Goal: Information Seeking & Learning: Check status

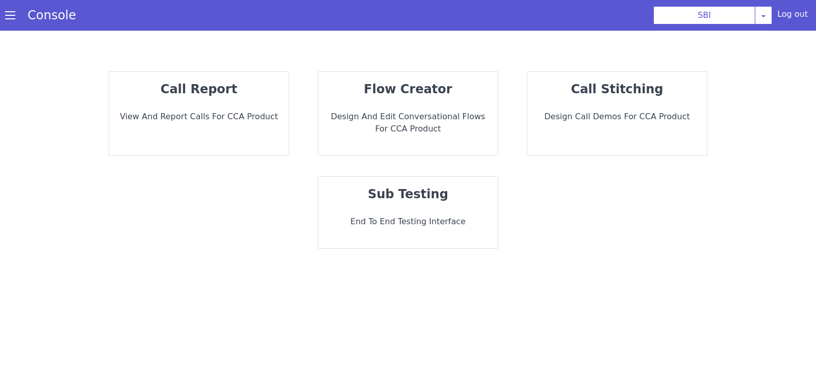
click at [205, 97] on p "call report" at bounding box center [198, 89] width 163 height 18
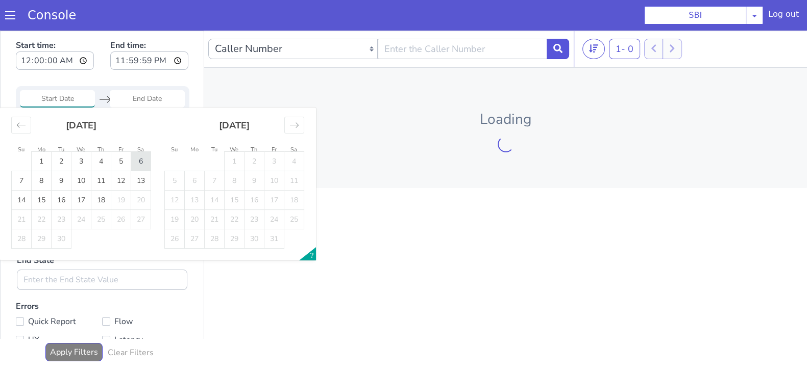
type input "06 Sep 2025"
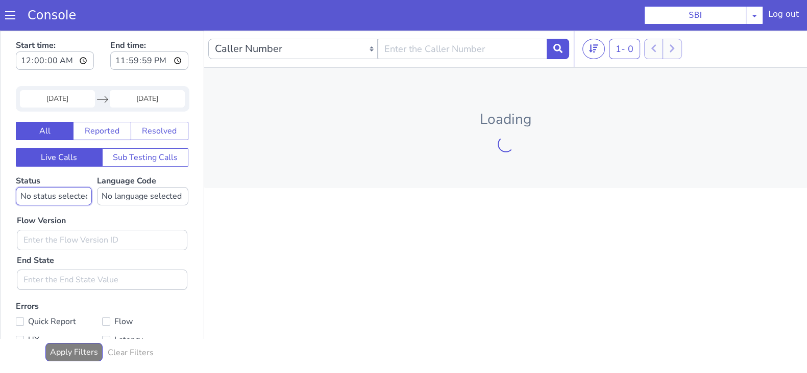
click at [132, 78] on select "No status selected HANGUP USER_HANGUP TRANSFER UNKNOWN" at bounding box center [126, 74] width 76 height 18
select select "TRANSFER"
click at [43, 130] on select "No status selected HANGUP USER_HANGUP TRANSFER UNKNOWN" at bounding box center [81, 139] width 76 height 18
select select "en"
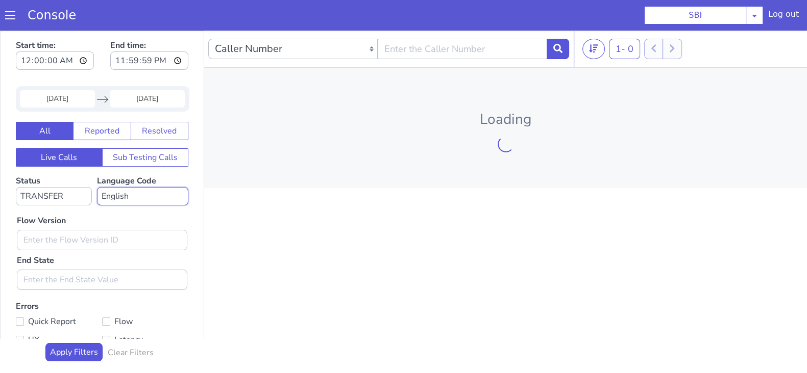
click at [124, 130] on select "No language selected Hindi English Tamil Telugu Kanada Marathi Malayalam Gujara…" at bounding box center [169, 139] width 91 height 18
type input "0.1.4"
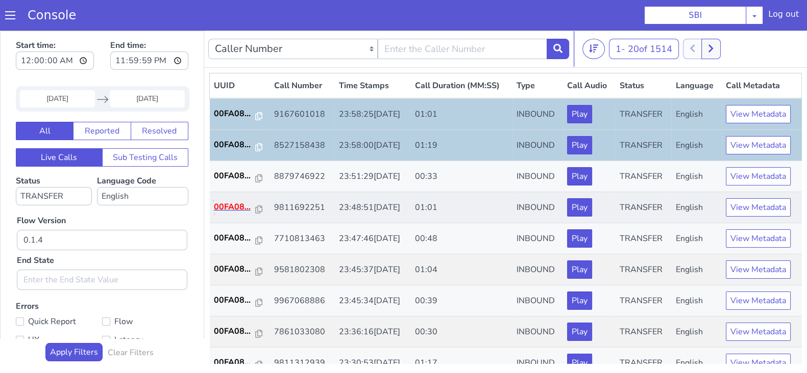
click at [322, 59] on p "00FA08..." at bounding box center [329, 61] width 42 height 12
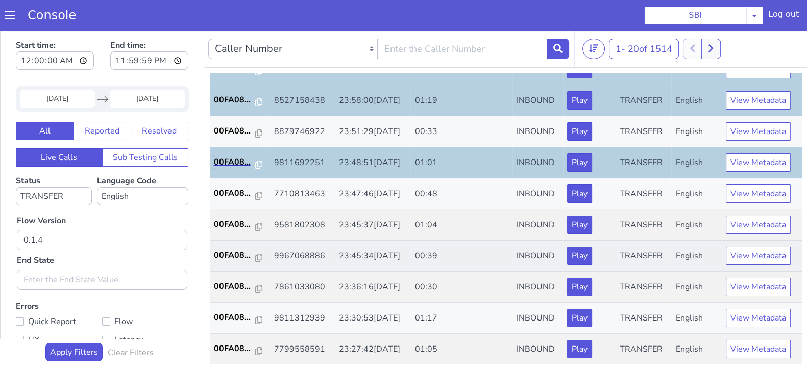
scroll to position [63, 0]
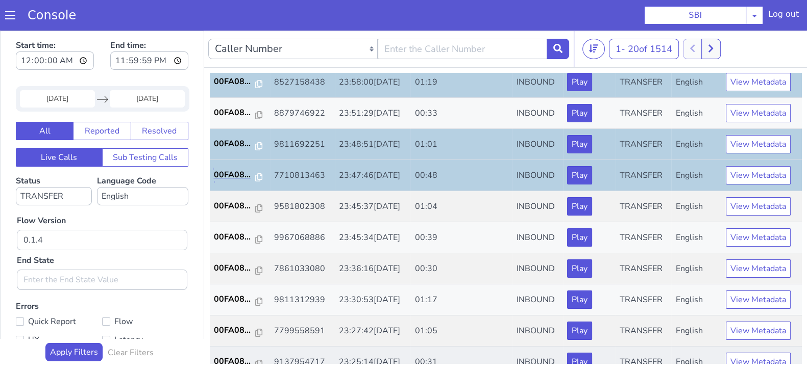
scroll to position [127, 0]
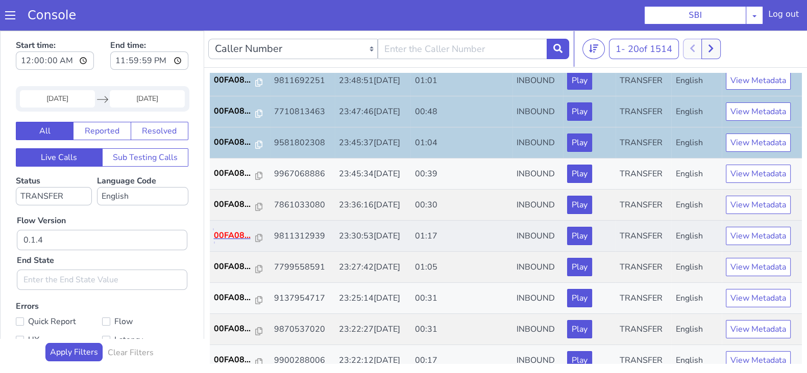
click at [381, 40] on p "00FA08..." at bounding box center [385, 41] width 42 height 12
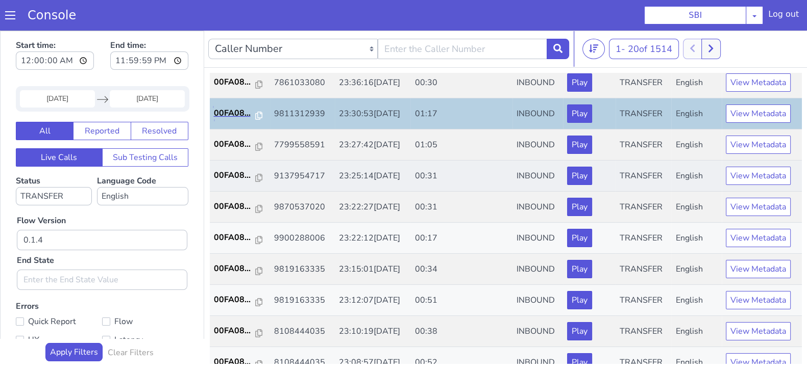
scroll to position [255, 0]
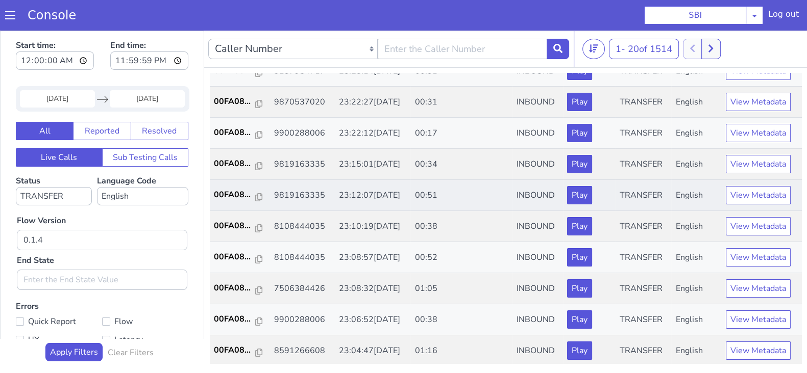
scroll to position [3, 0]
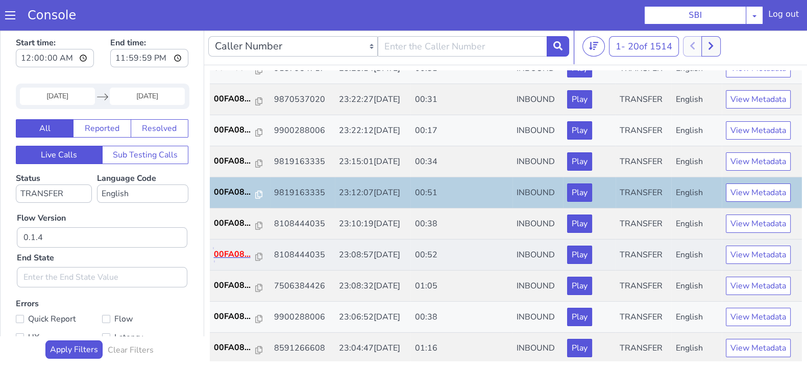
click at [458, 13] on p "00FA08..." at bounding box center [460, 17] width 42 height 12
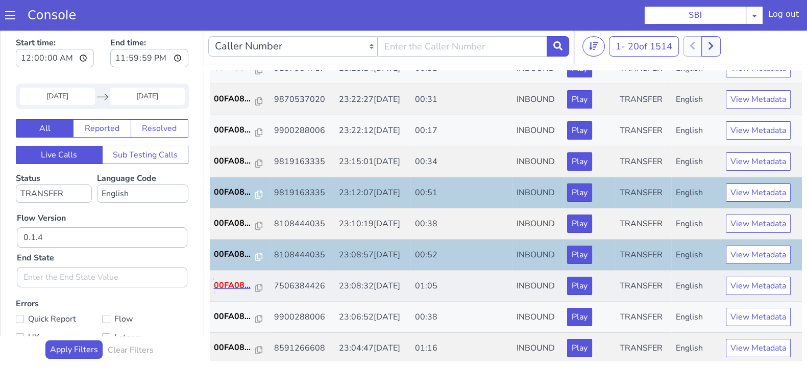
click at [349, 114] on p "00FA08..." at bounding box center [355, 115] width 42 height 12
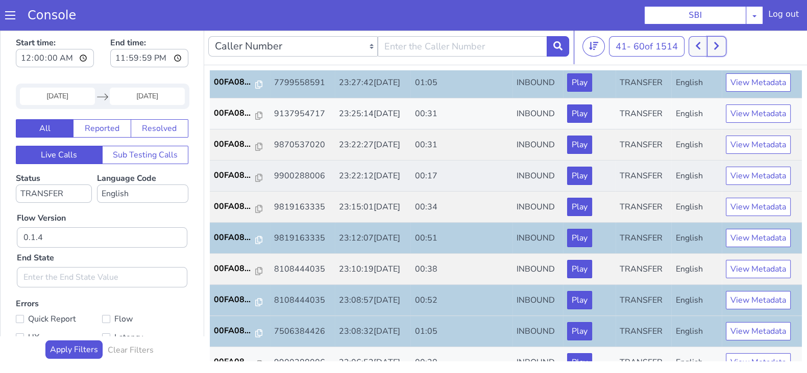
scroll to position [355, 0]
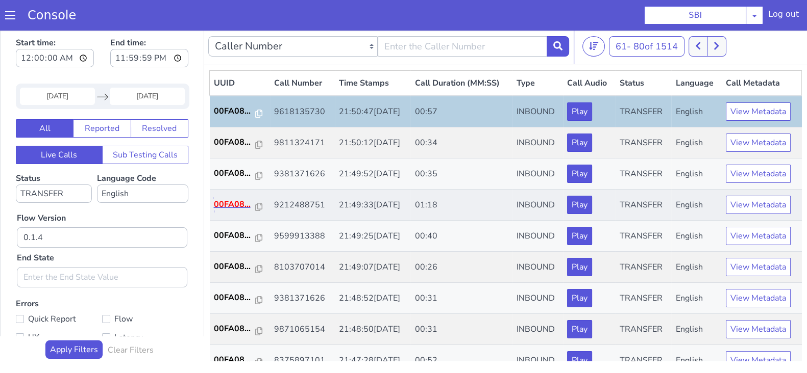
click at [329, 55] on p "00FA08..." at bounding box center [329, 59] width 42 height 12
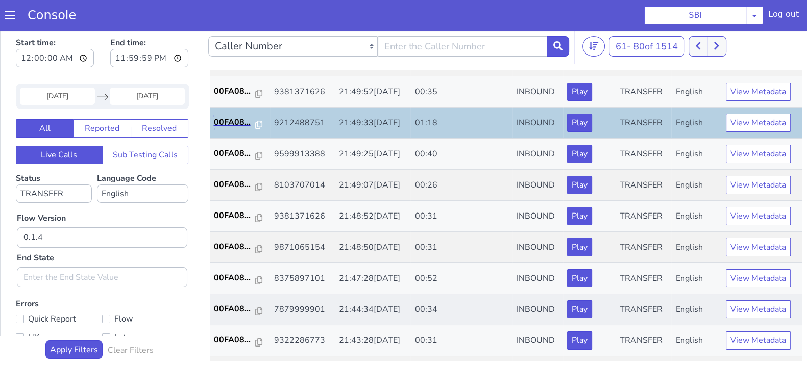
scroll to position [127, 0]
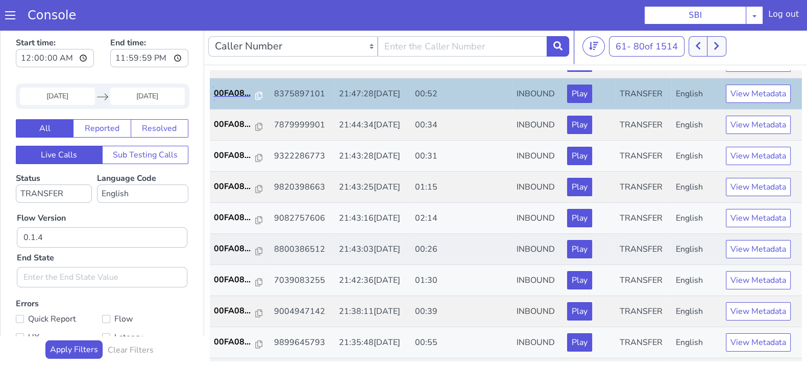
scroll to position [319, 0]
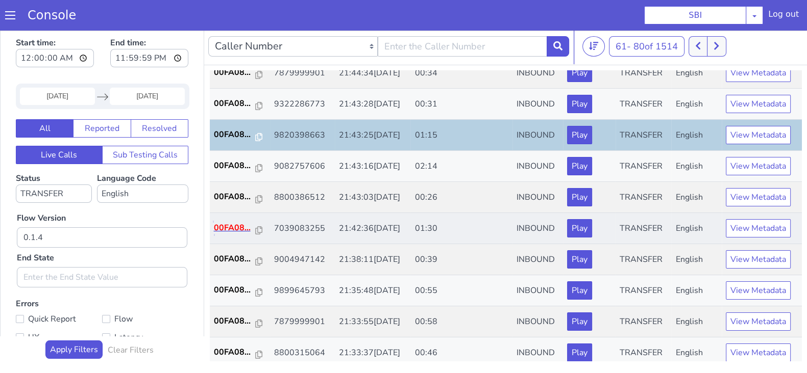
click at [354, 57] on p "00FA08..." at bounding box center [355, 58] width 42 height 12
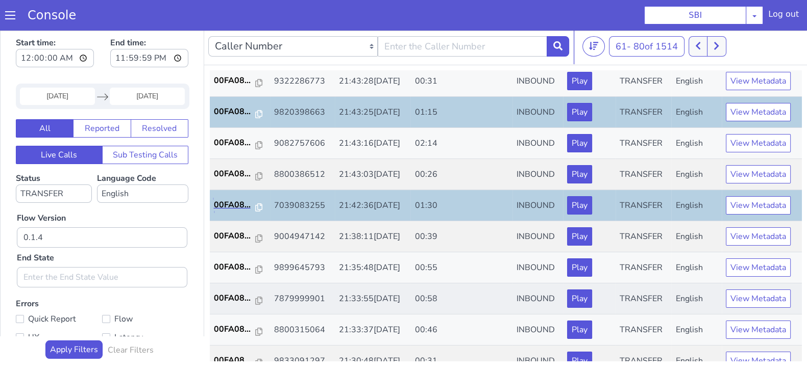
scroll to position [355, 0]
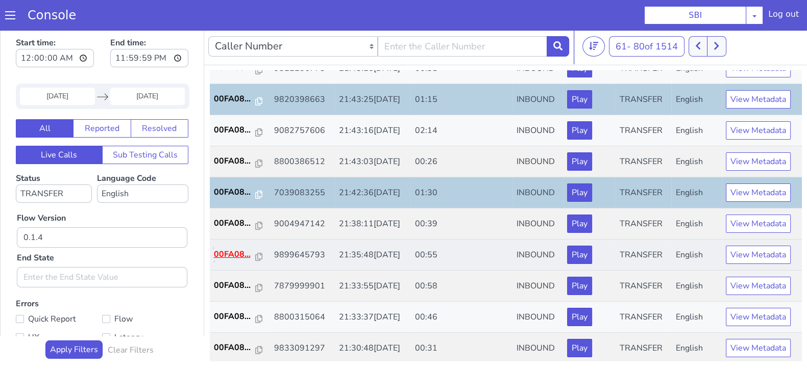
click at [380, 54] on p "00FA08..." at bounding box center [385, 60] width 42 height 12
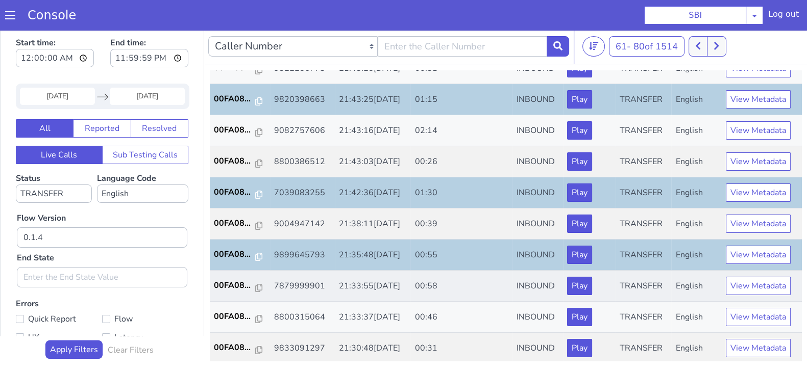
click at [413, 58] on td "00FA08..." at bounding box center [425, 69] width 60 height 31
click at [541, 18] on p "00FA08..." at bounding box center [553, 18] width 42 height 12
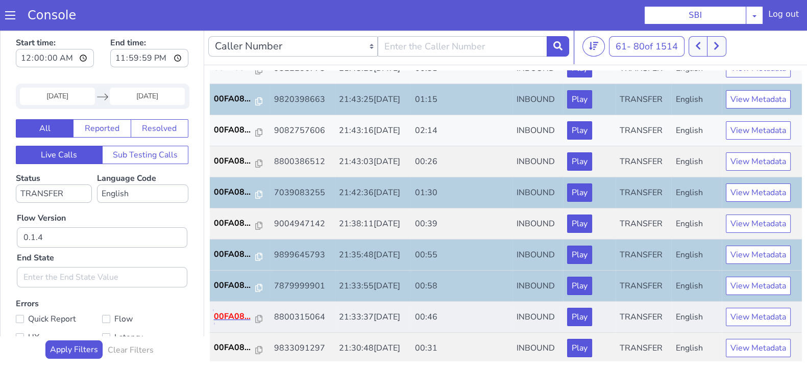
click at [323, 167] on p "00FA08..." at bounding box center [329, 171] width 42 height 12
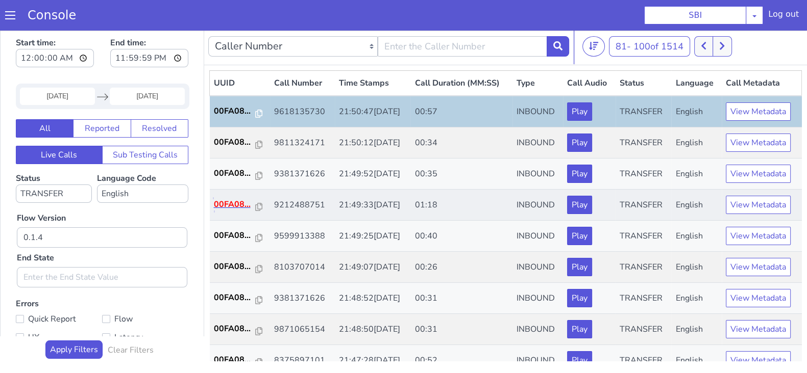
click at [375, 5] on p "00FA08..." at bounding box center [385, 10] width 42 height 12
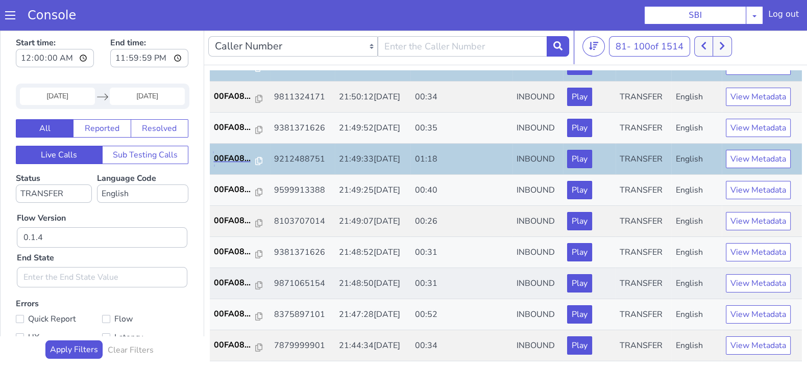
scroll to position [63, 0]
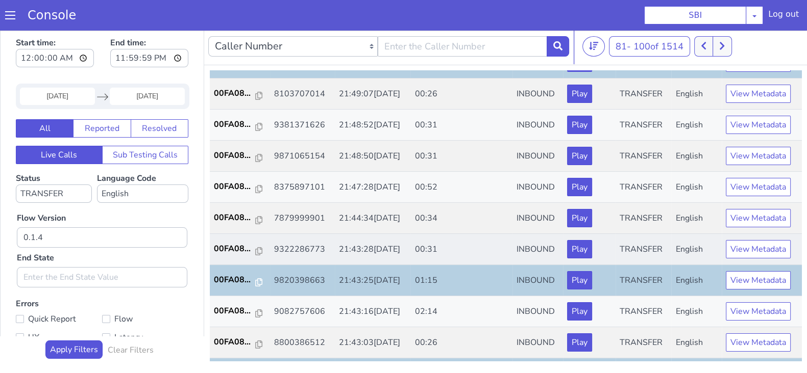
scroll to position [191, 0]
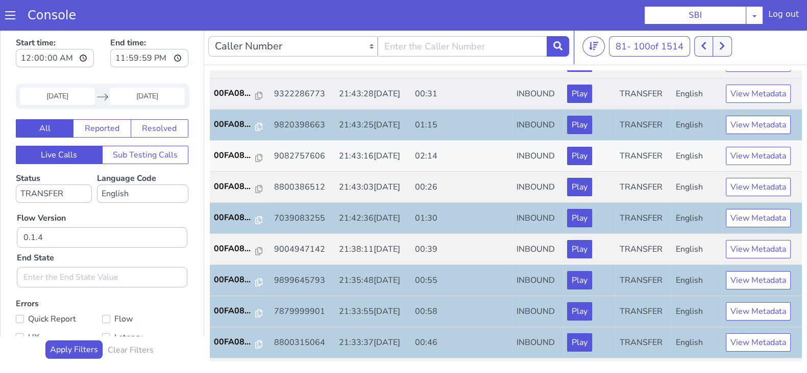
scroll to position [355, 0]
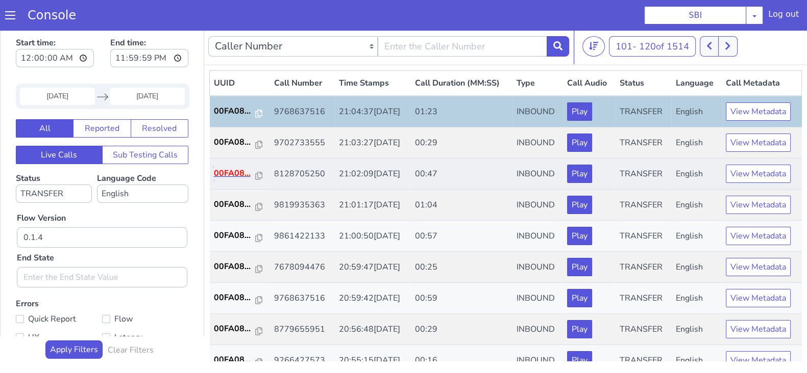
click at [236, 161] on p "00FA08..." at bounding box center [239, 162] width 42 height 12
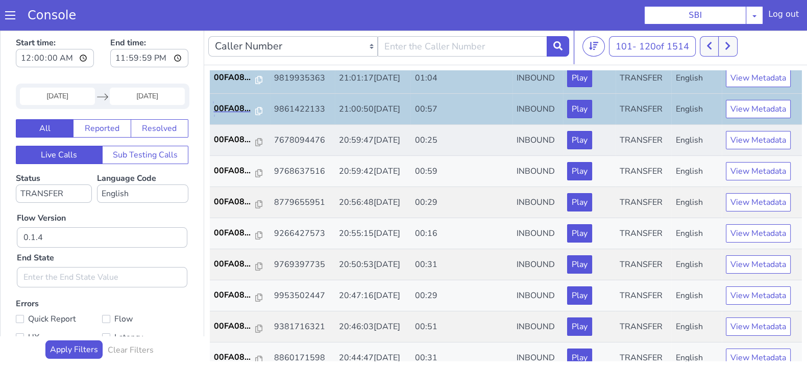
scroll to position [127, 0]
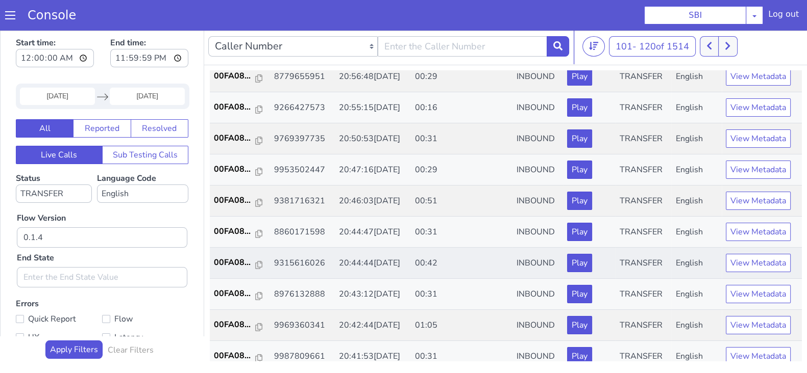
scroll to position [255, 0]
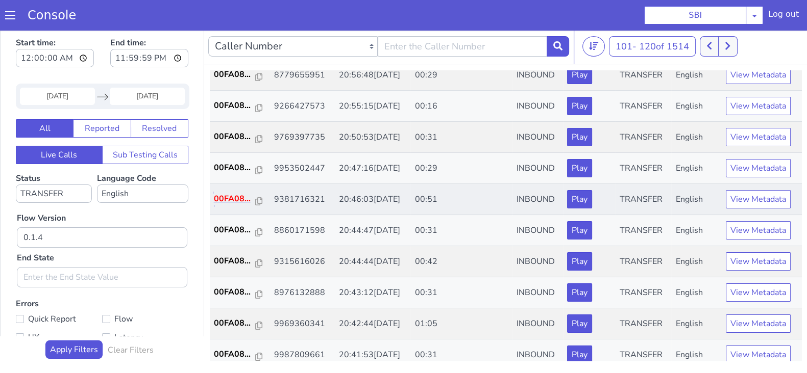
click at [232, 195] on p "00FA08..." at bounding box center [235, 199] width 42 height 12
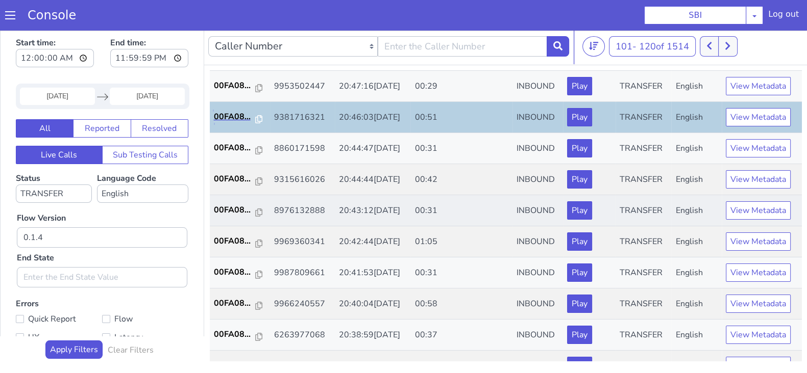
scroll to position [355, 0]
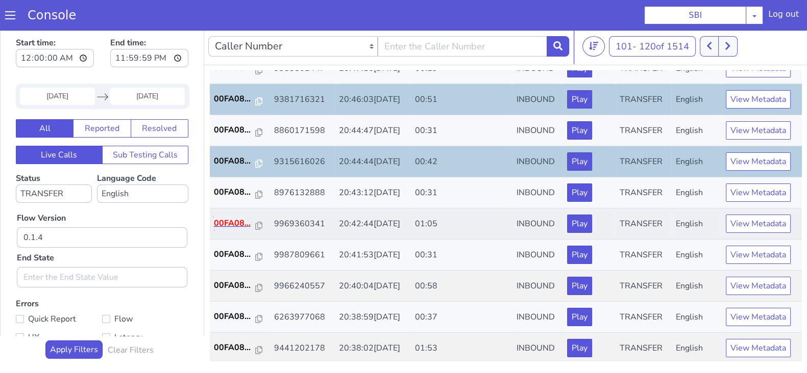
click at [410, 0] on p "00FA08..." at bounding box center [420, 6] width 42 height 12
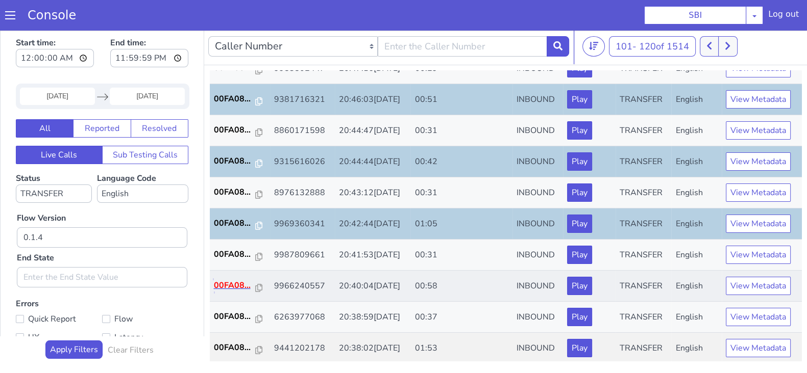
click at [344, 117] on p "00FA08..." at bounding box center [355, 115] width 42 height 12
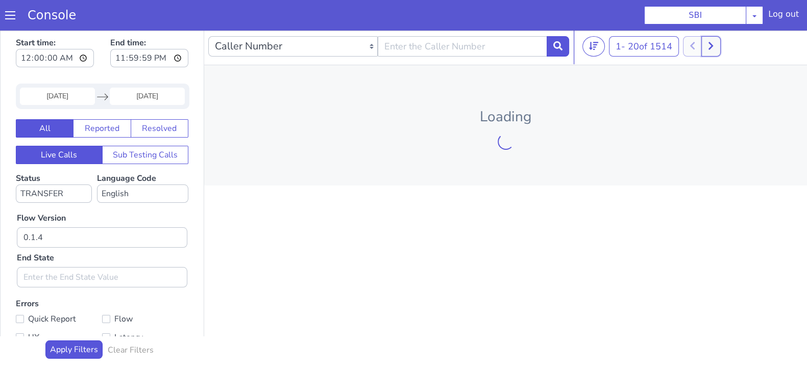
click at [727, 20] on icon at bounding box center [726, 21] width 6 height 9
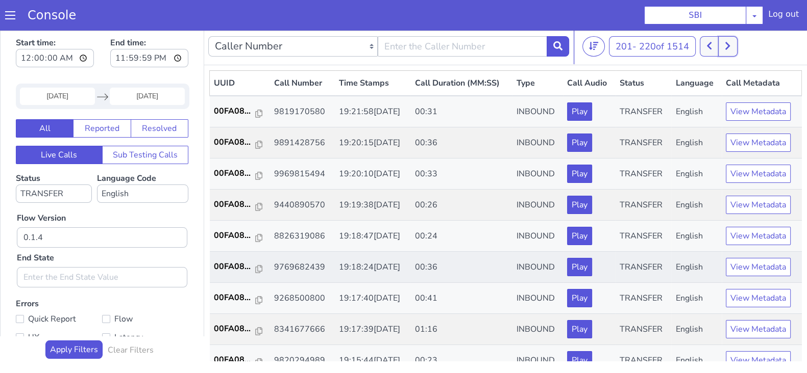
scroll to position [63, 0]
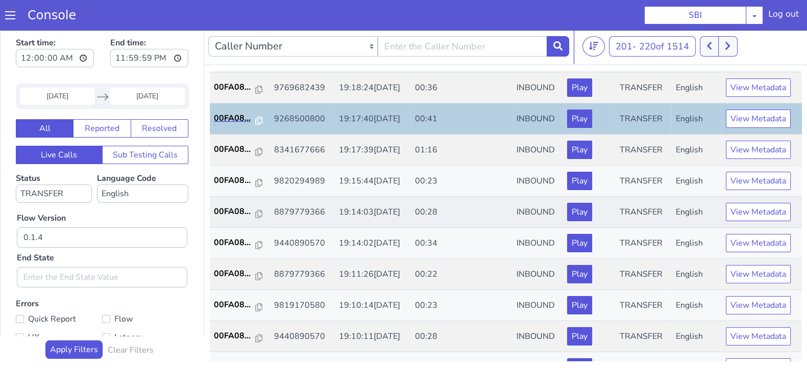
scroll to position [191, 0]
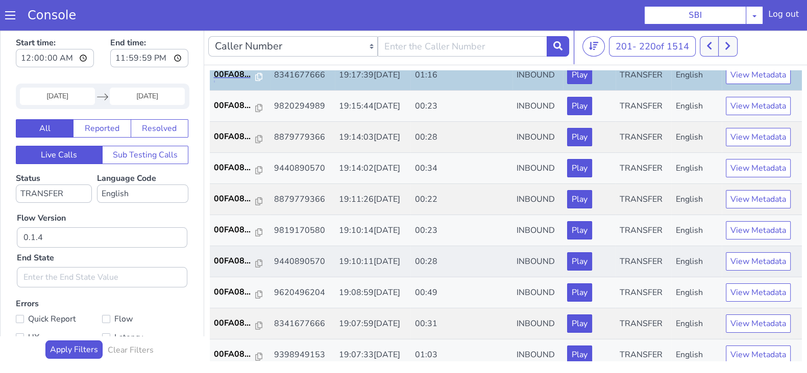
scroll to position [319, 0]
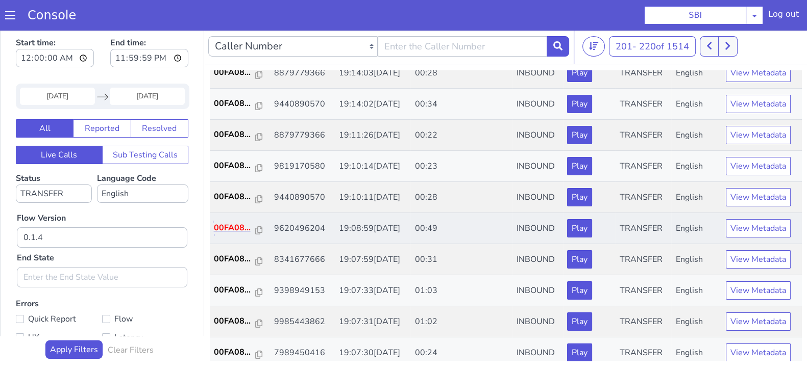
click at [413, 6] on p "00FA08..." at bounding box center [420, 11] width 42 height 12
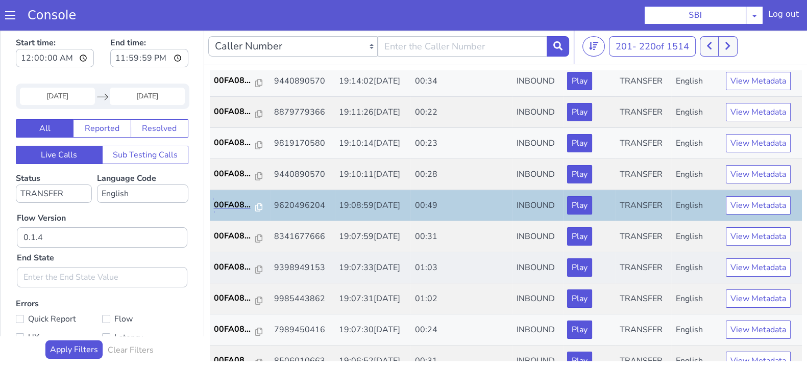
scroll to position [355, 0]
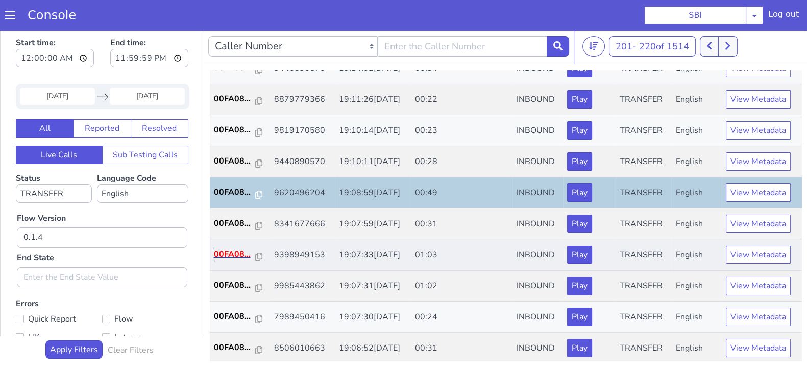
click at [415, 37] on p "00FA08..." at bounding box center [420, 37] width 42 height 12
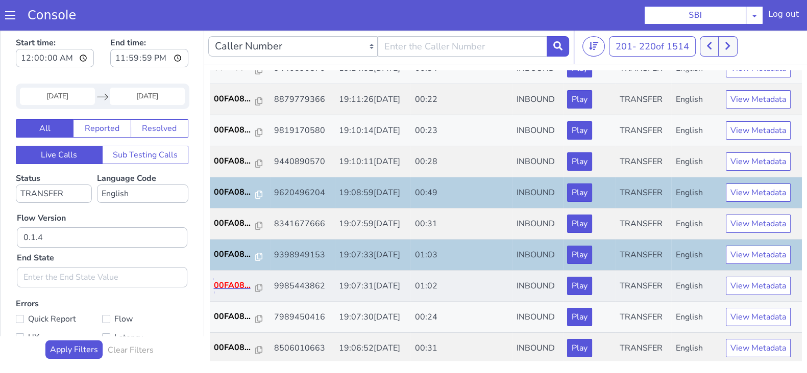
click at [455, 42] on p "00FA08..." at bounding box center [460, 48] width 42 height 12
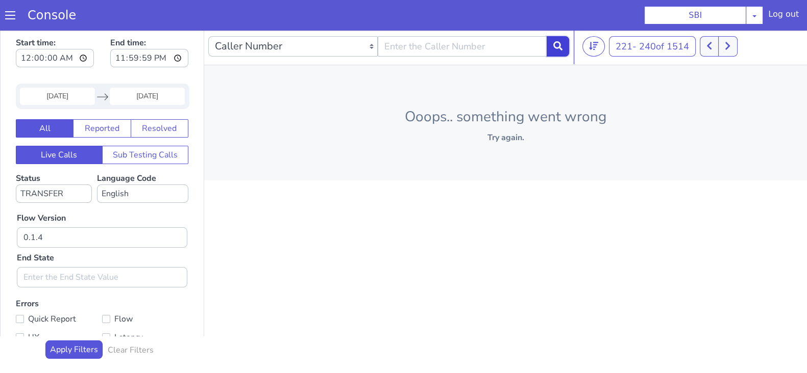
click at [568, 34] on button at bounding box center [561, 35] width 22 height 20
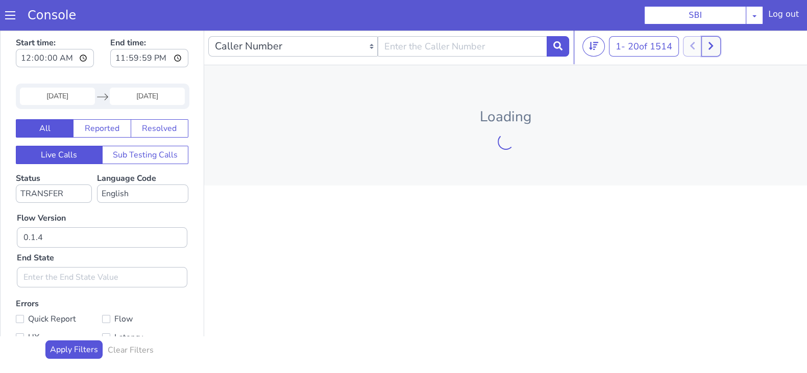
click at [717, 35] on button at bounding box center [720, 35] width 19 height 20
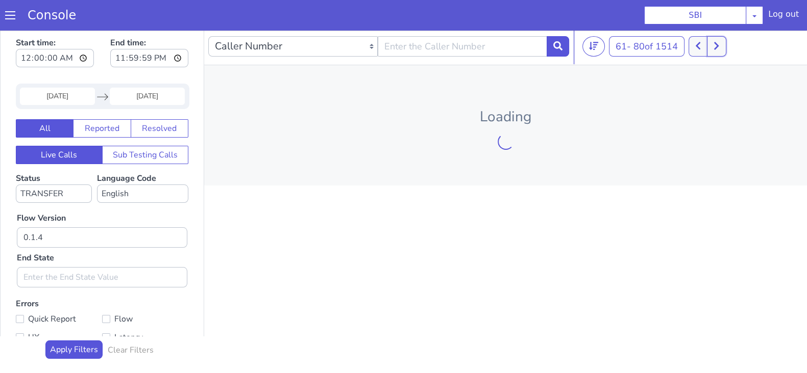
click at [717, 34] on button at bounding box center [707, 35] width 19 height 20
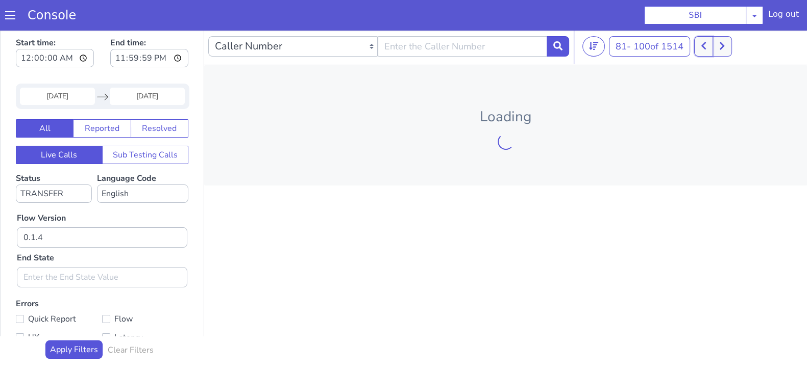
click at [716, 33] on button at bounding box center [707, 35] width 19 height 20
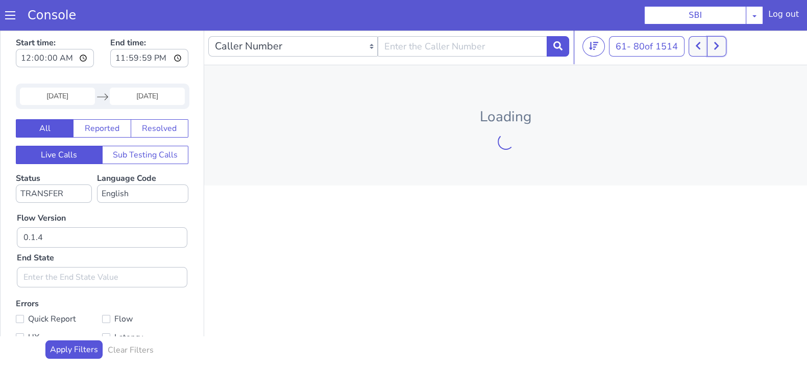
click at [716, 33] on button at bounding box center [720, 35] width 19 height 20
click at [727, 34] on button at bounding box center [731, 35] width 19 height 20
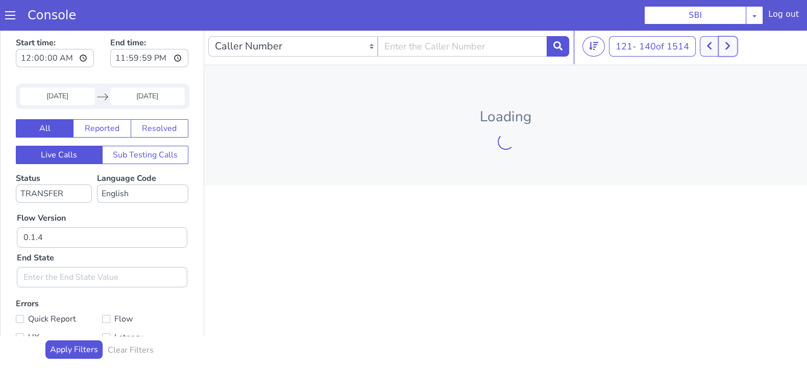
click at [724, 44] on button at bounding box center [727, 46] width 19 height 20
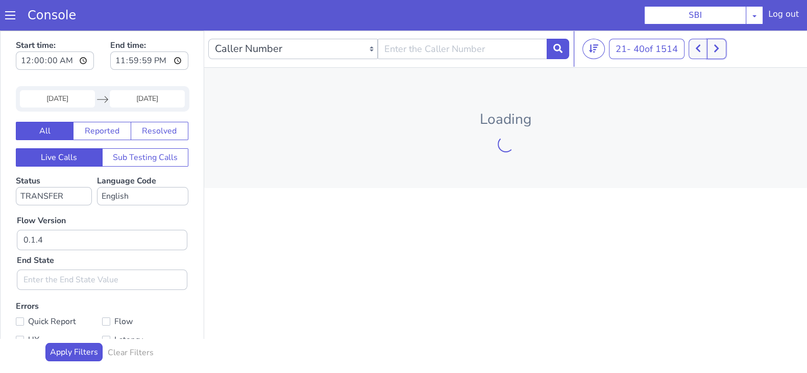
click at [716, 38] on button at bounding box center [720, 38] width 19 height 20
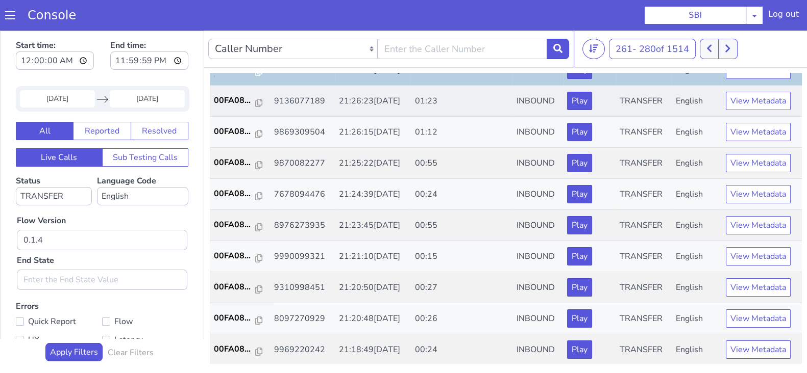
scroll to position [63, 0]
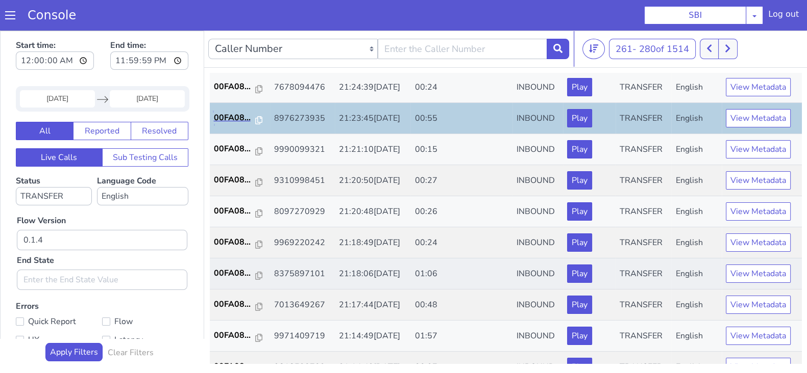
scroll to position [191, 0]
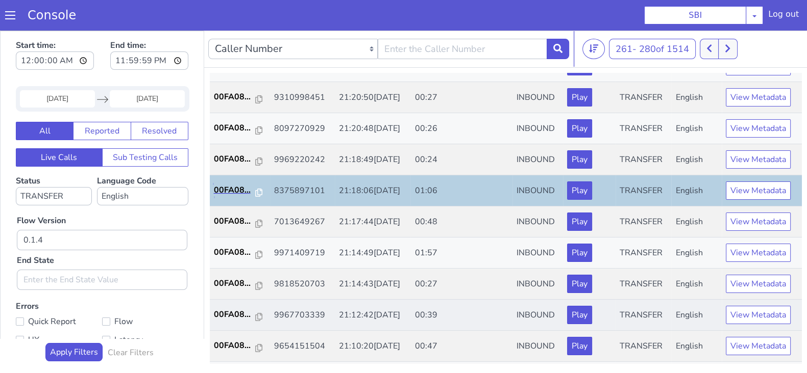
scroll to position [255, 0]
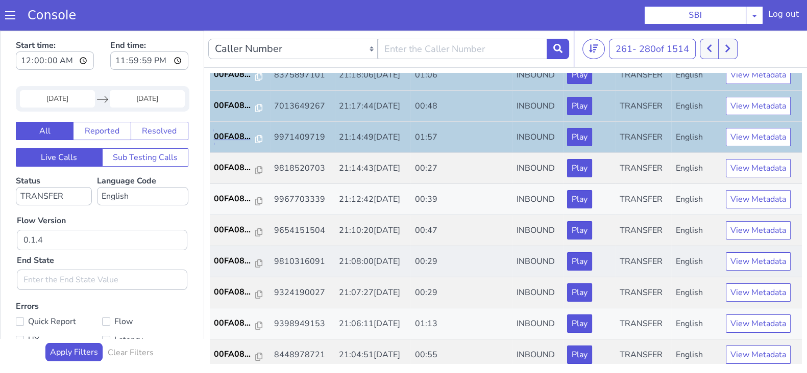
scroll to position [355, 0]
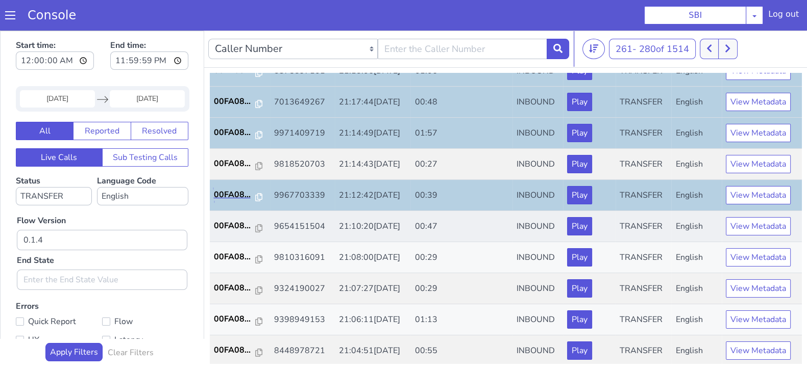
scroll to position [3, 0]
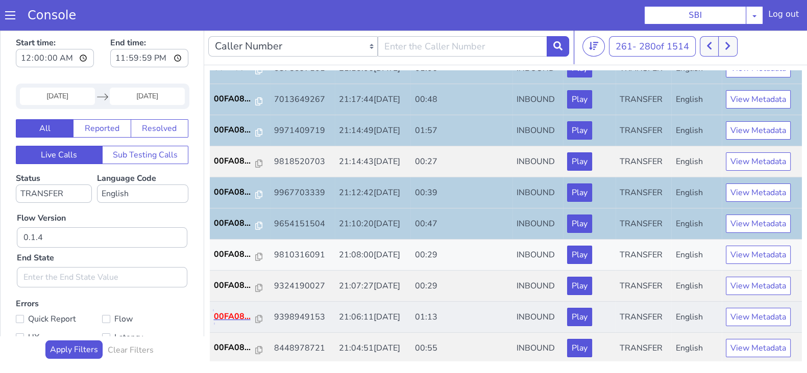
click at [764, 63] on p "00FA08..." at bounding box center [774, 63] width 42 height 12
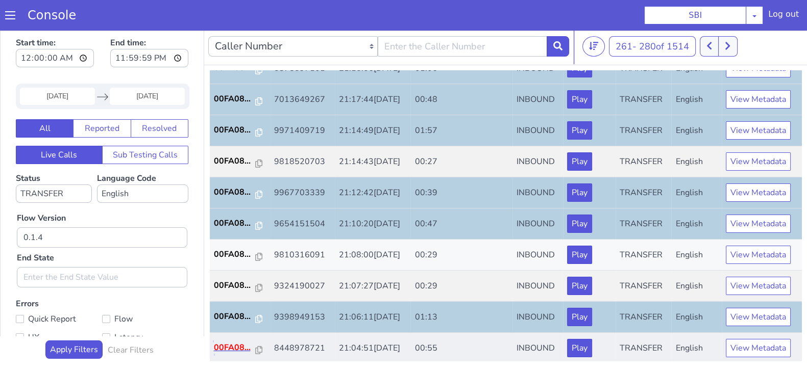
click at [547, 74] on p "00FA08..." at bounding box center [554, 80] width 42 height 12
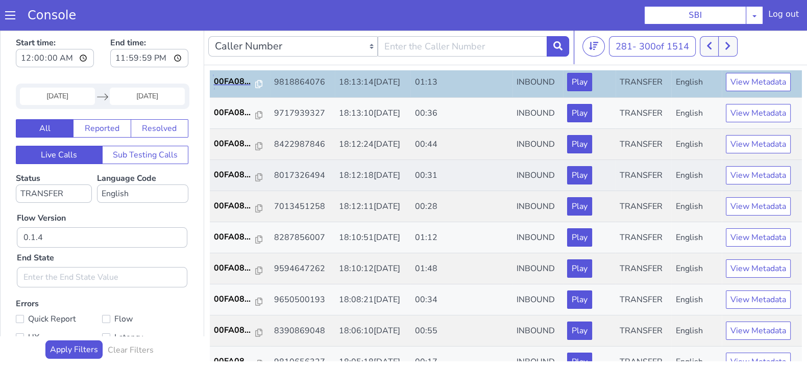
scroll to position [127, 0]
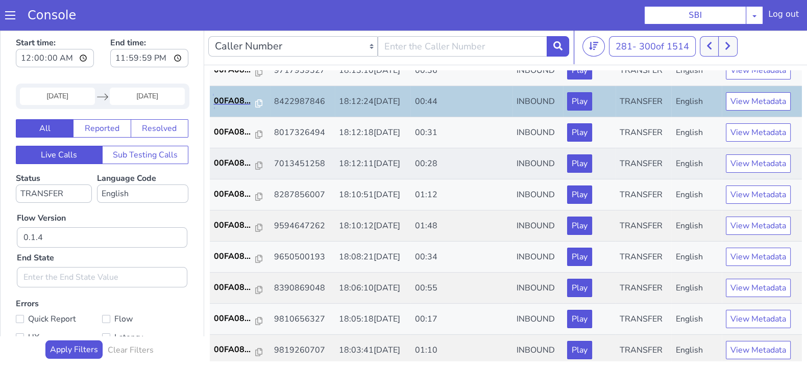
scroll to position [191, 0]
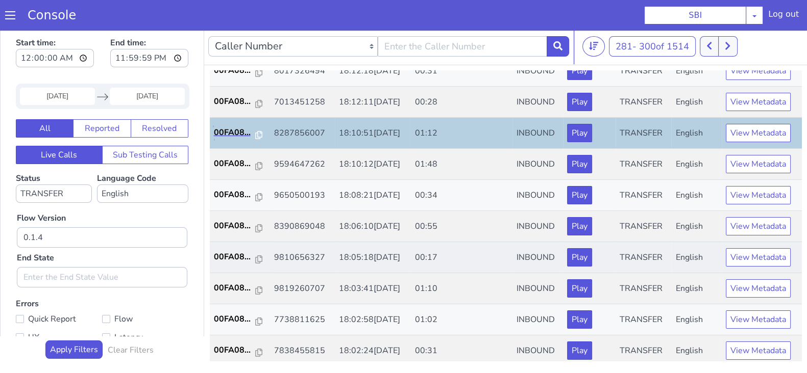
scroll to position [255, 0]
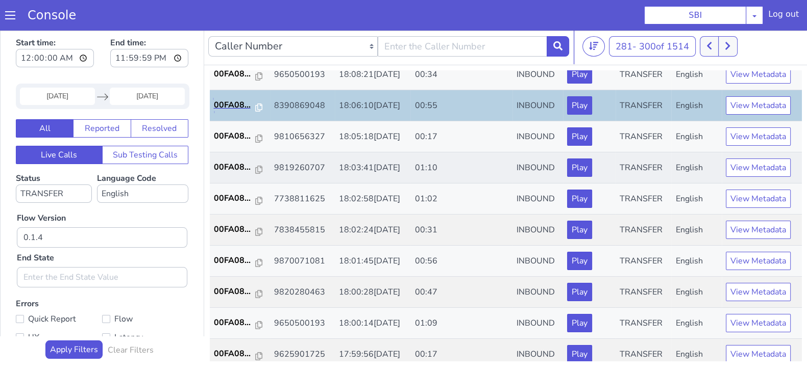
scroll to position [355, 0]
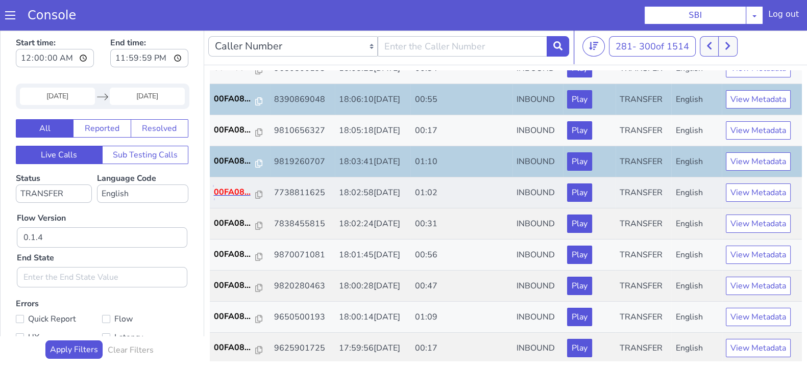
click at [248, 152] on p "00FA08..." at bounding box center [253, 152] width 42 height 12
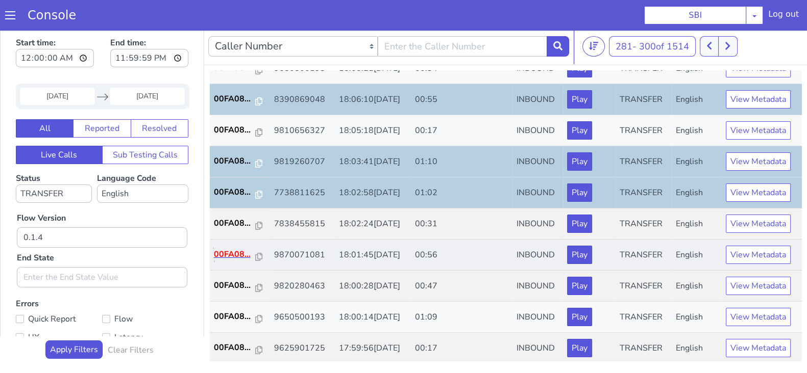
click at [452, 11] on p "00FA08..." at bounding box center [460, 17] width 42 height 12
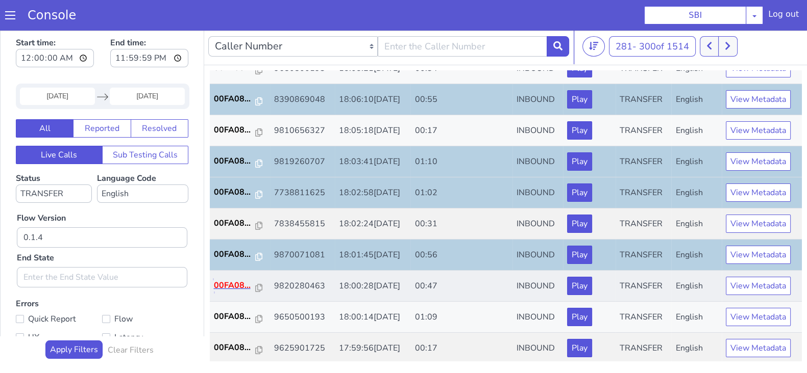
click at [453, 44] on p "00FA08..." at bounding box center [460, 48] width 42 height 12
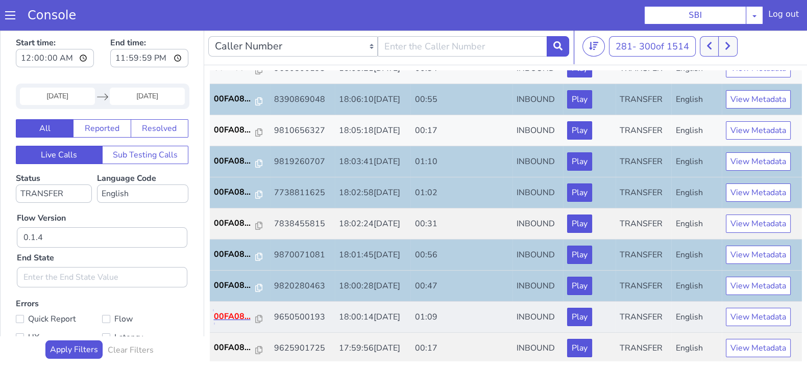
click at [375, 116] on p "00FA08..." at bounding box center [385, 122] width 42 height 12
